Goal: Information Seeking & Learning: Learn about a topic

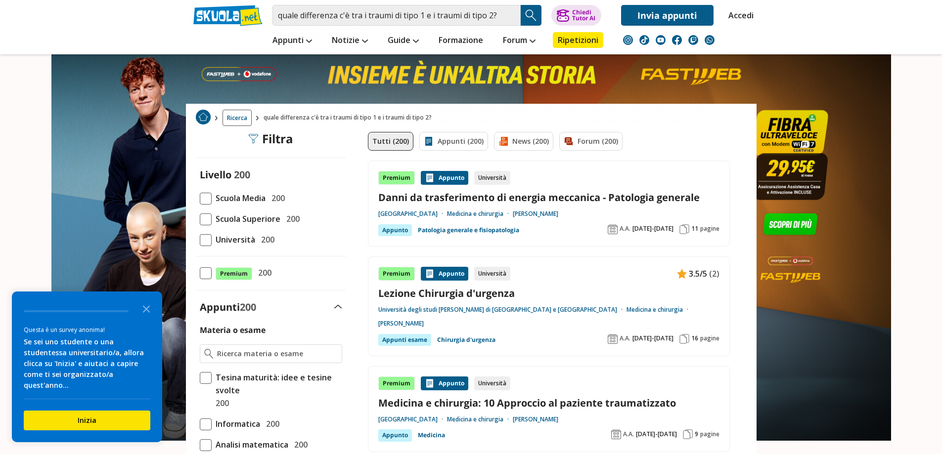
drag, startPoint x: 497, startPoint y: 11, endPoint x: 236, endPoint y: 12, distance: 261.1
click at [236, 12] on div "quale differenza c'è tra i traumi di tipo 1 e i traumi di tipo 2? Trova un tuto…" at bounding box center [471, 13] width 571 height 26
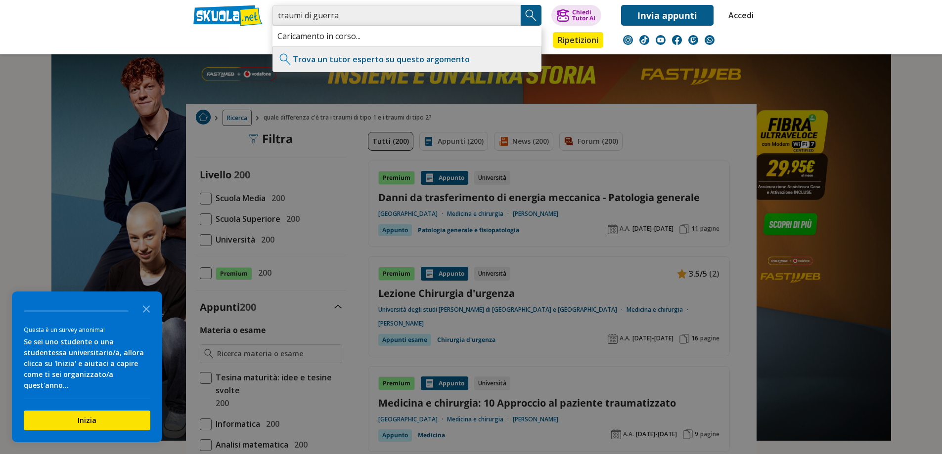
type input "traumi di guerra"
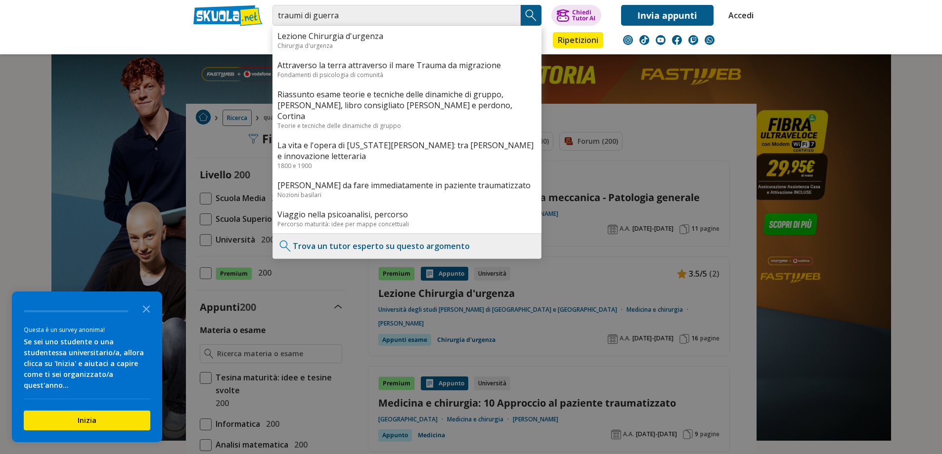
click at [530, 16] on img "Search Button" at bounding box center [531, 15] width 15 height 15
